Goal: Transaction & Acquisition: Download file/media

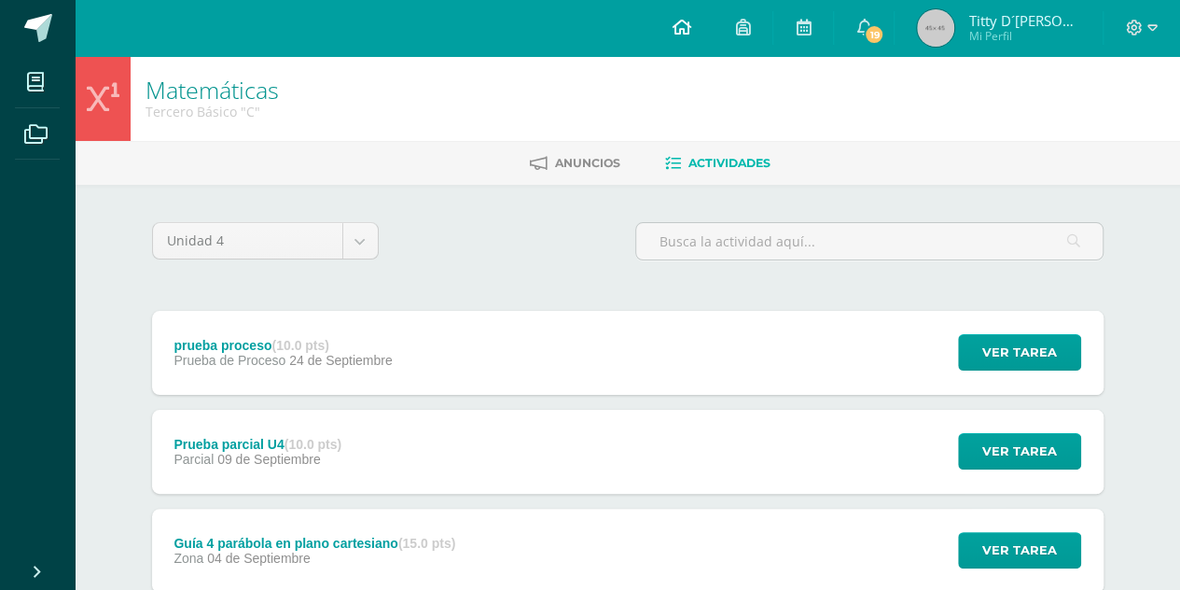
click at [685, 21] on icon at bounding box center [681, 27] width 19 height 17
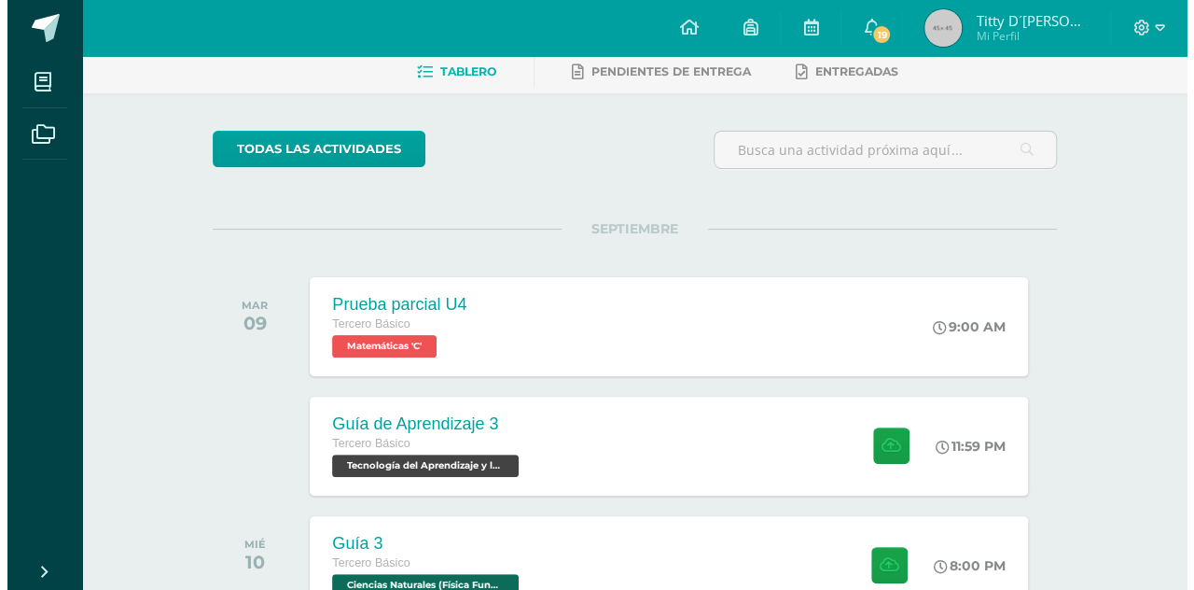
scroll to position [93, 0]
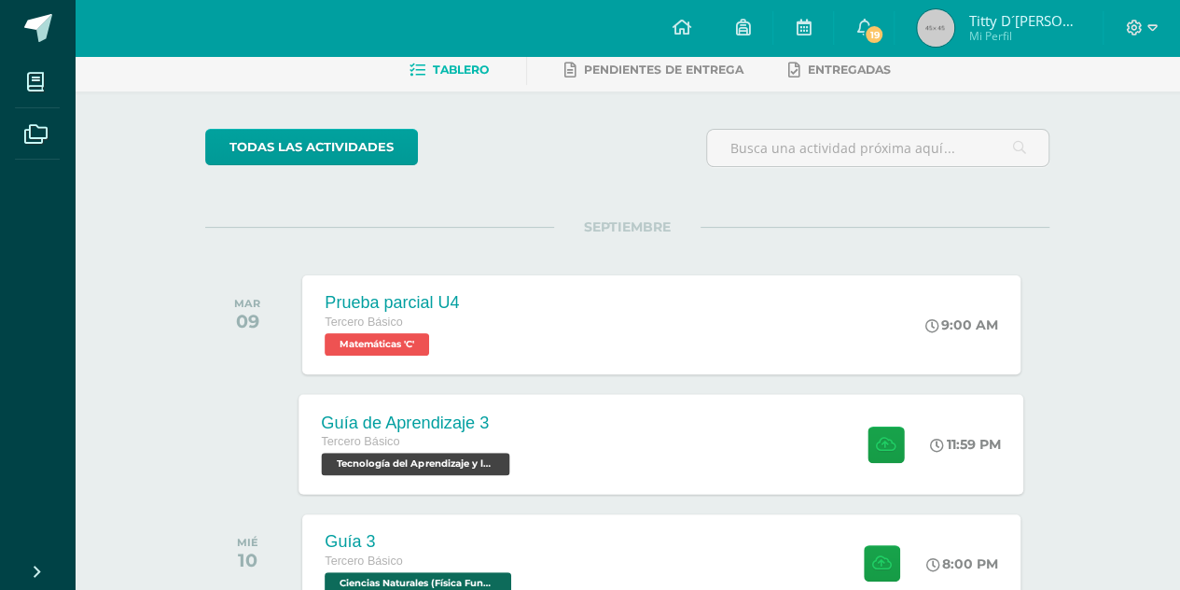
click at [716, 461] on div "Guía de Aprendizaje 3 Tercero Básico Tecnología del Aprendizaje y la Comunicaci…" at bounding box center [661, 444] width 725 height 100
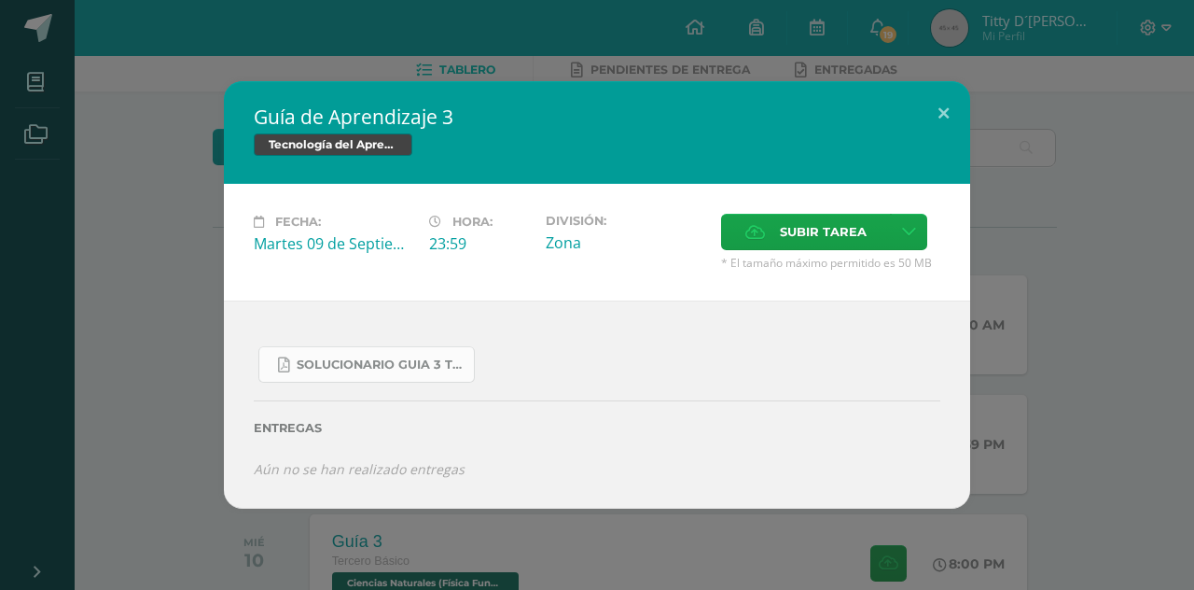
click at [420, 372] on link "SOLUCIONARIO GUIA 3 TKINTER PYTHON III BASICO PROBLEMAS INTERMEDIOS.pdf" at bounding box center [366, 364] width 216 height 36
